Goal: Navigation & Orientation: Find specific page/section

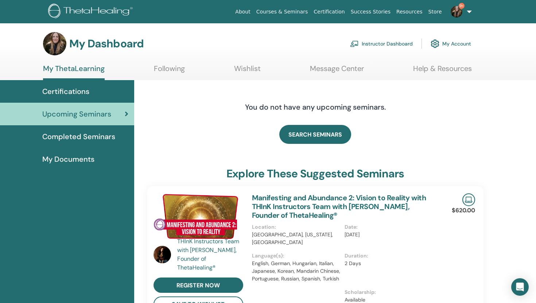
click at [385, 45] on link "Instructor Dashboard" at bounding box center [381, 44] width 63 height 16
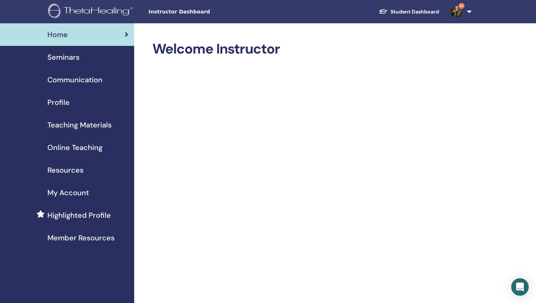
click at [75, 57] on span "Seminars" at bounding box center [63, 57] width 32 height 11
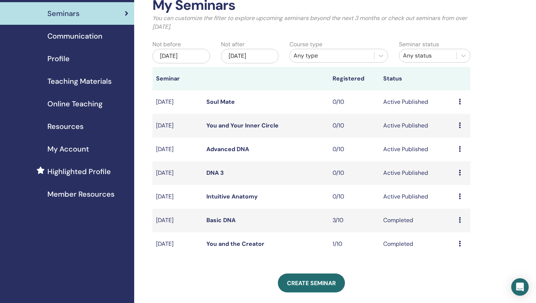
scroll to position [44, 0]
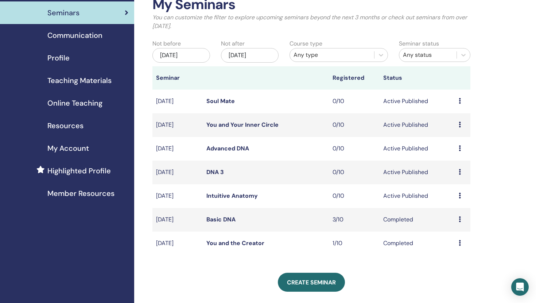
click at [241, 196] on link "Intuitive Anatomy" at bounding box center [231, 196] width 51 height 8
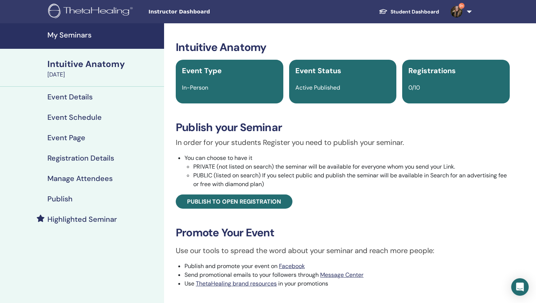
click at [69, 35] on h4 "My Seminars" at bounding box center [103, 35] width 112 height 9
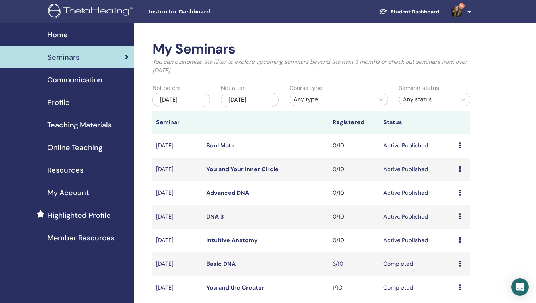
click at [69, 193] on span "My Account" at bounding box center [68, 192] width 42 height 11
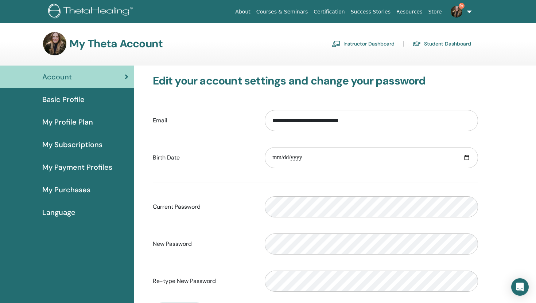
click at [357, 43] on link "Instructor Dashboard" at bounding box center [363, 44] width 63 height 12
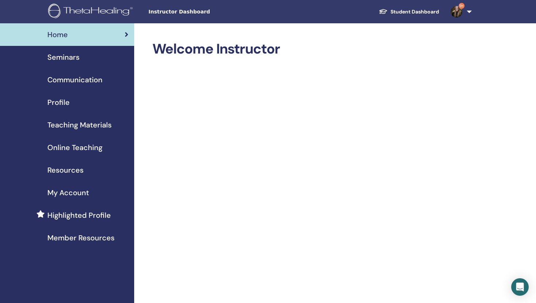
click at [74, 79] on span "Communication" at bounding box center [74, 79] width 55 height 11
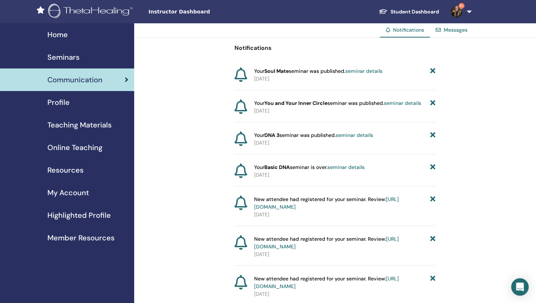
click at [441, 35] on div "Messages" at bounding box center [451, 29] width 43 height 13
click at [446, 30] on link "Messages" at bounding box center [456, 30] width 24 height 7
